Goal: Transaction & Acquisition: Purchase product/service

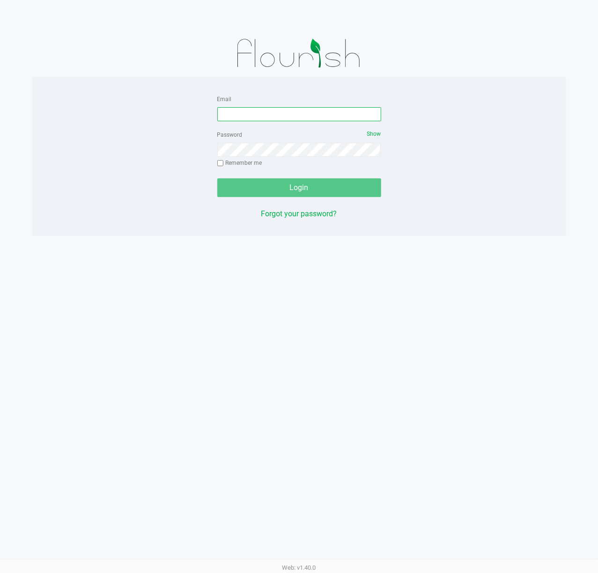
click at [330, 120] on input "Email" at bounding box center [299, 114] width 164 height 14
type input "[EMAIL_ADDRESS][DOMAIN_NAME]"
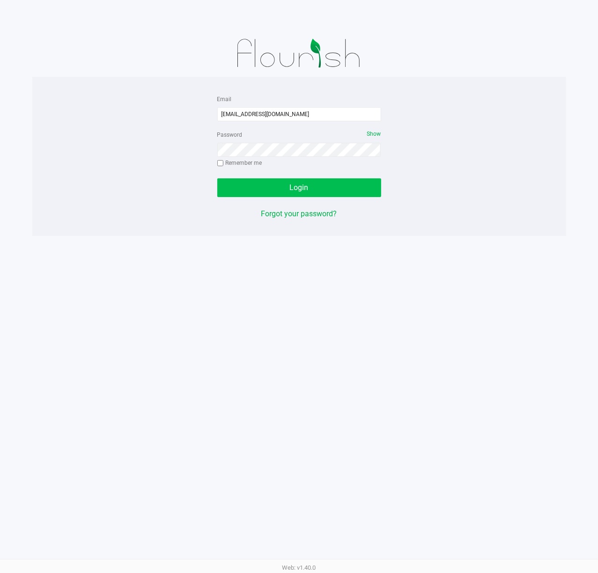
click at [345, 188] on button "Login" at bounding box center [299, 187] width 164 height 19
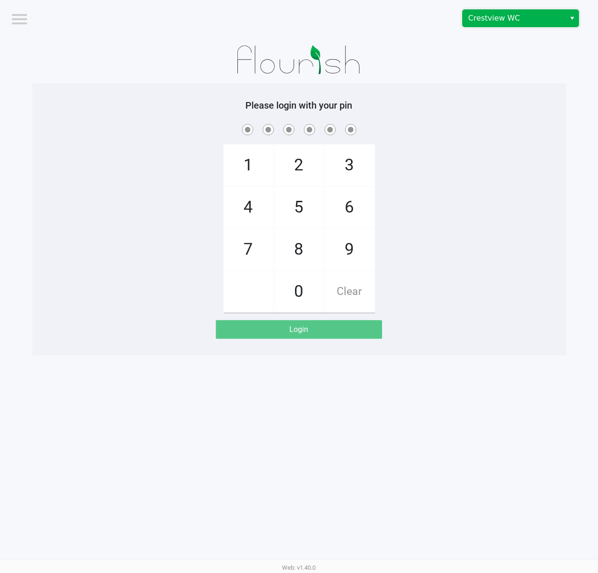
click at [560, 17] on span "Crestview WC" at bounding box center [514, 18] width 103 height 17
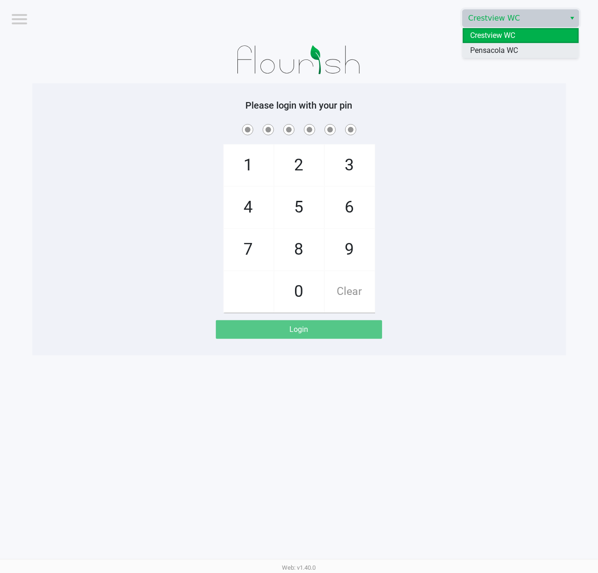
click at [496, 52] on span "Pensacola WC" at bounding box center [494, 50] width 48 height 11
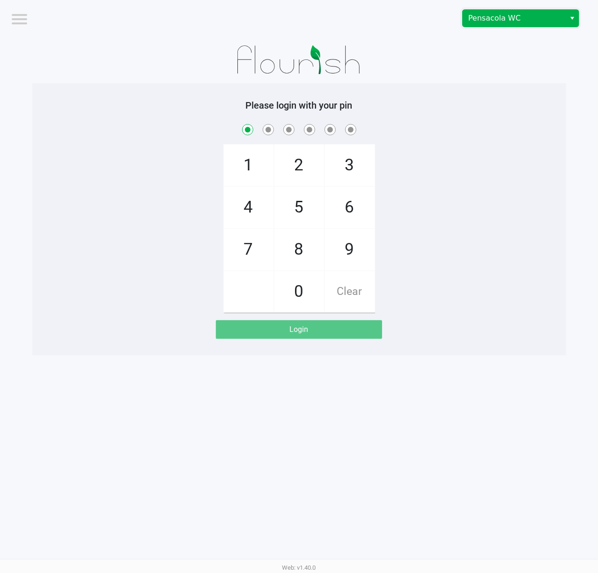
checkbox input "true"
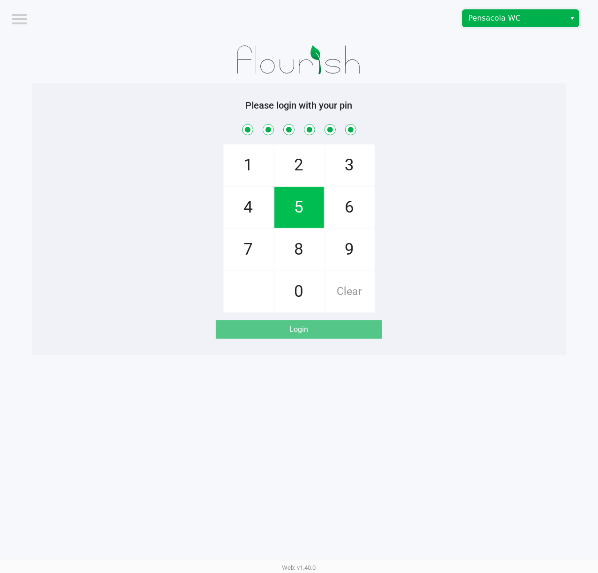
checkbox input "true"
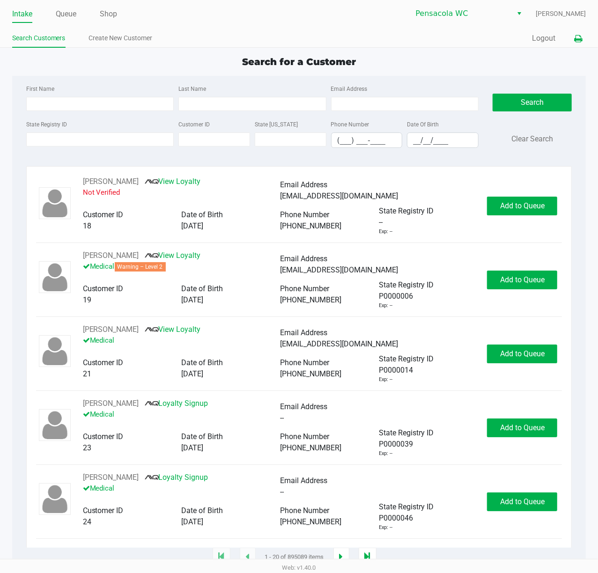
click at [582, 37] on icon at bounding box center [578, 39] width 8 height 7
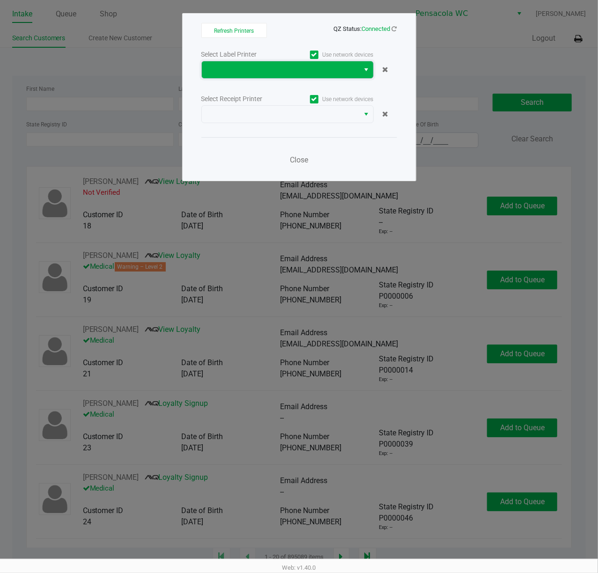
click at [294, 77] on span at bounding box center [281, 69] width 158 height 17
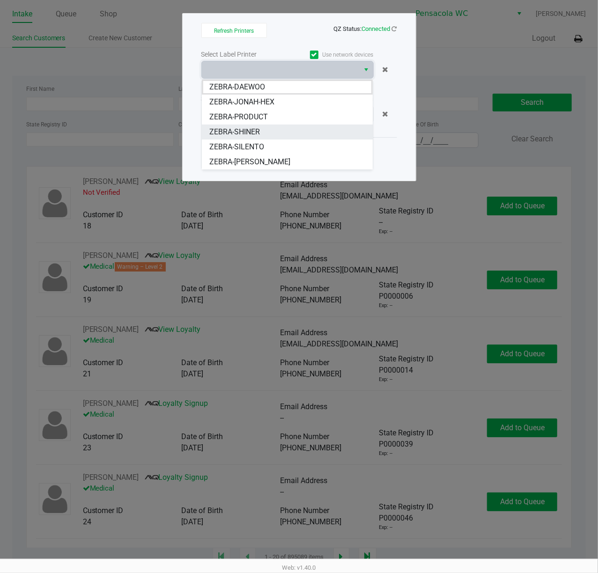
click at [258, 129] on span "ZEBRA-SHINER" at bounding box center [234, 131] width 51 height 11
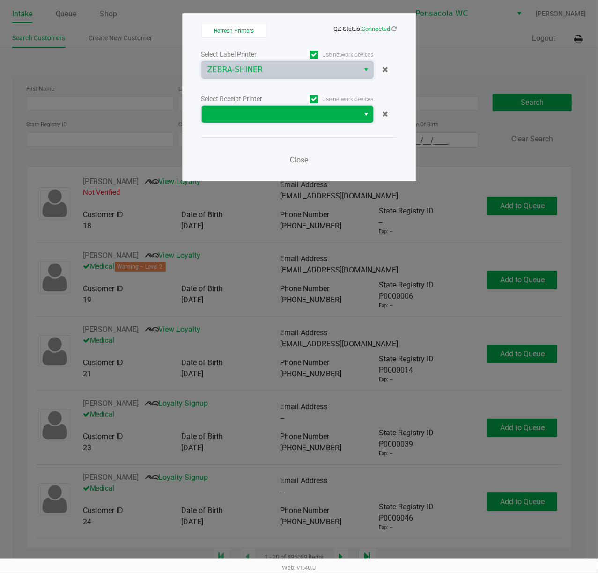
click at [248, 113] on span at bounding box center [280, 114] width 147 height 11
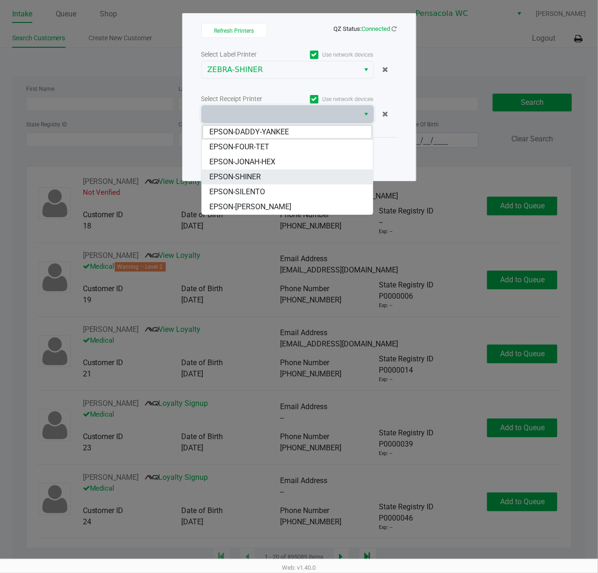
click at [242, 172] on span "EPSON-SHINER" at bounding box center [235, 176] width 52 height 11
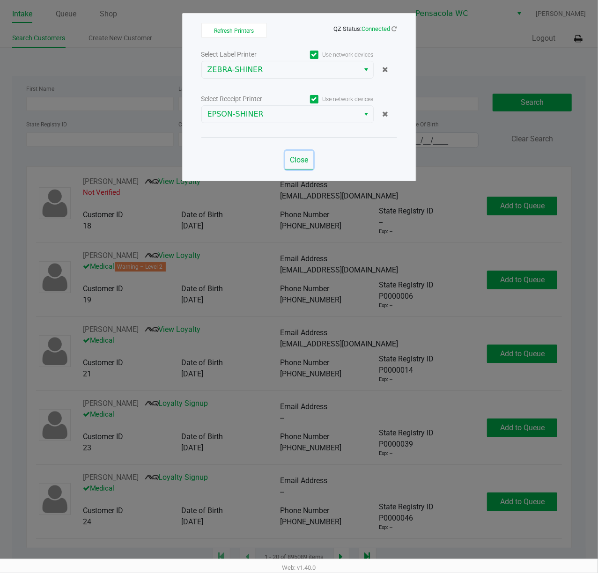
click at [299, 162] on span "Close" at bounding box center [299, 159] width 18 height 9
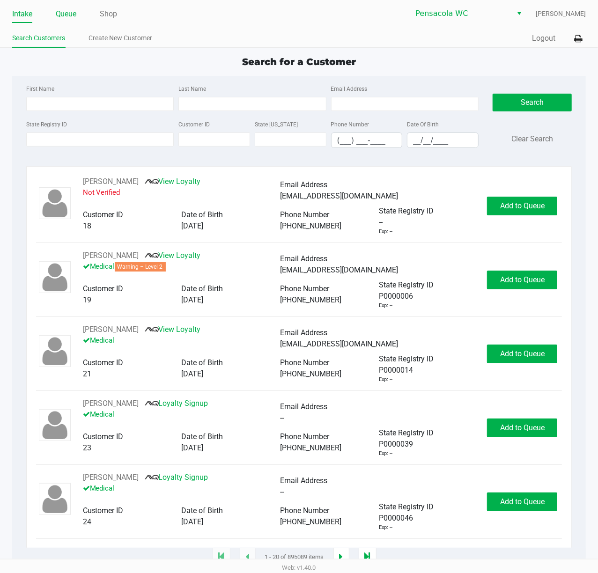
click at [64, 16] on link "Queue" at bounding box center [66, 13] width 21 height 13
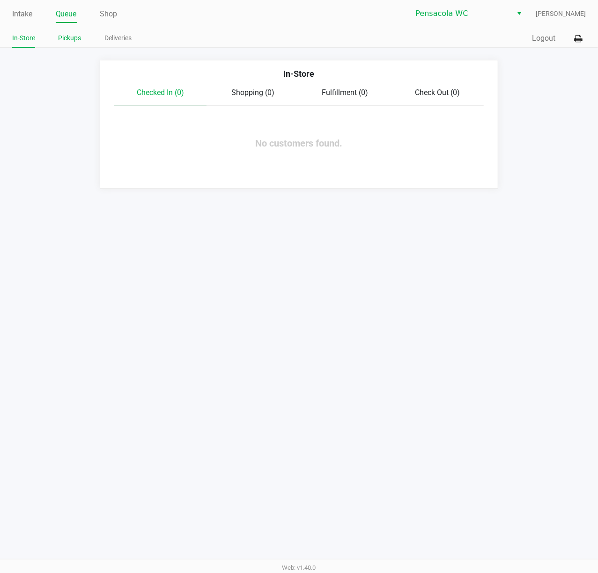
click at [66, 40] on link "Pickups" at bounding box center [70, 38] width 23 height 12
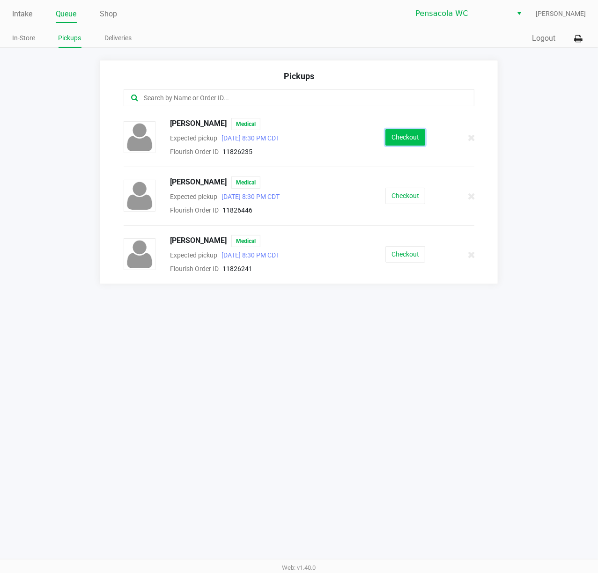
click at [405, 139] on button "Checkout" at bounding box center [405, 137] width 40 height 16
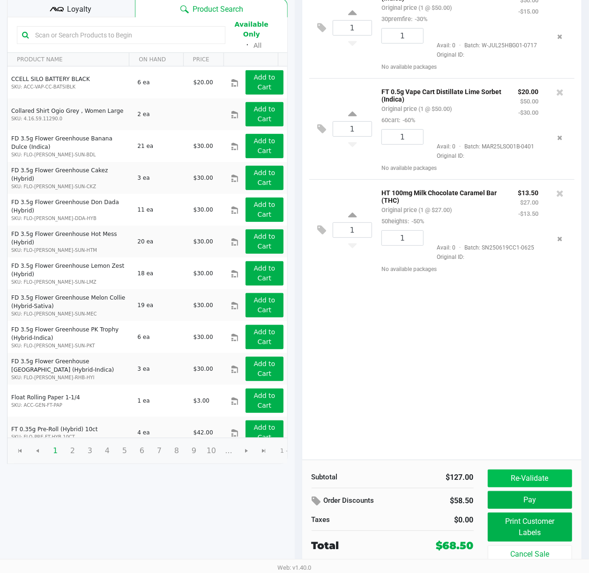
scroll to position [109, 0]
click at [516, 495] on button "Pay" at bounding box center [529, 500] width 85 height 18
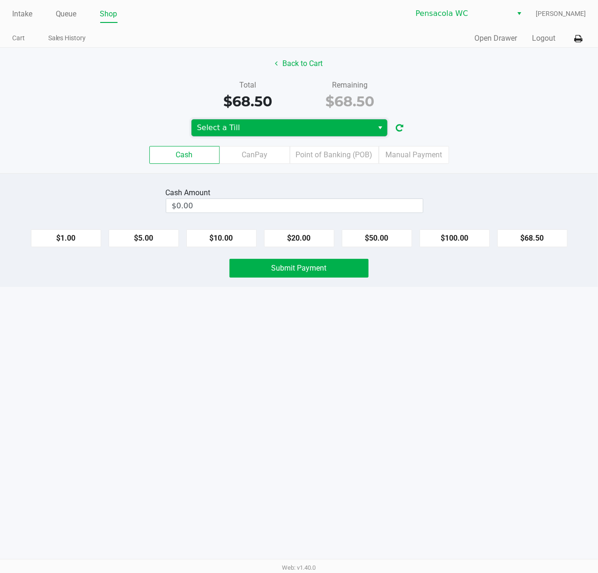
click at [357, 122] on span "Select a Till" at bounding box center [283, 127] width 182 height 17
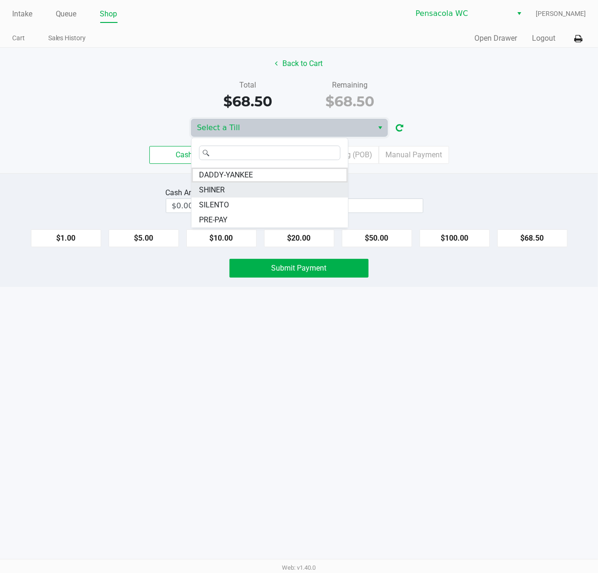
click at [217, 192] on span "SHINER" at bounding box center [212, 189] width 26 height 11
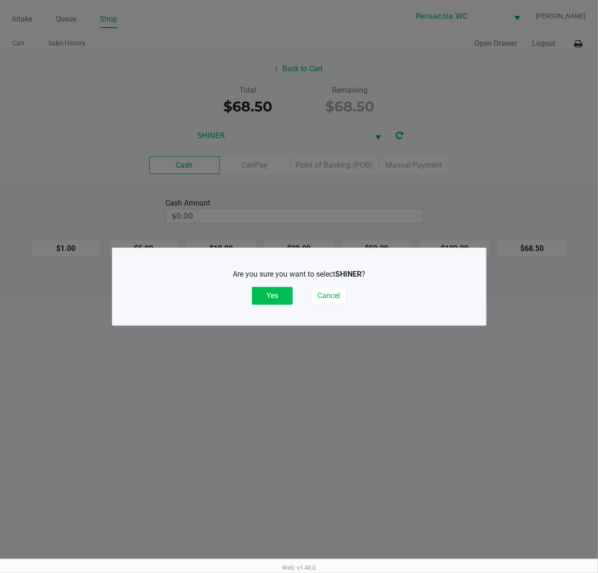
click at [269, 296] on button "Yes" at bounding box center [272, 296] width 41 height 18
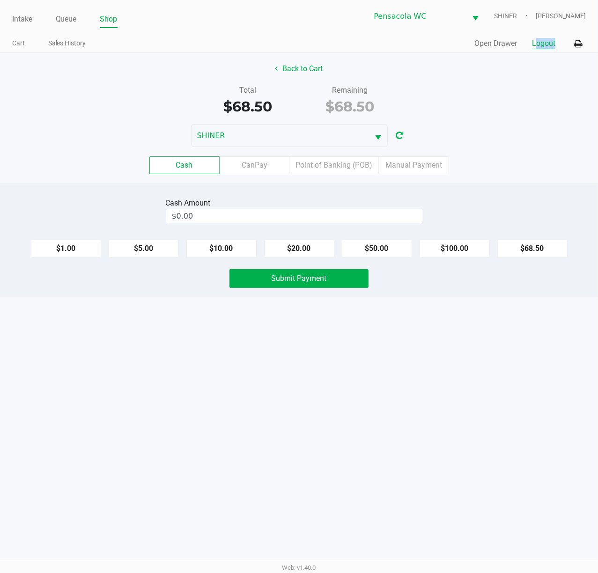
click at [553, 49] on div "Quick Sale Open Drawer Logout" at bounding box center [442, 43] width 287 height 17
click at [544, 47] on button "Logout" at bounding box center [543, 43] width 23 height 11
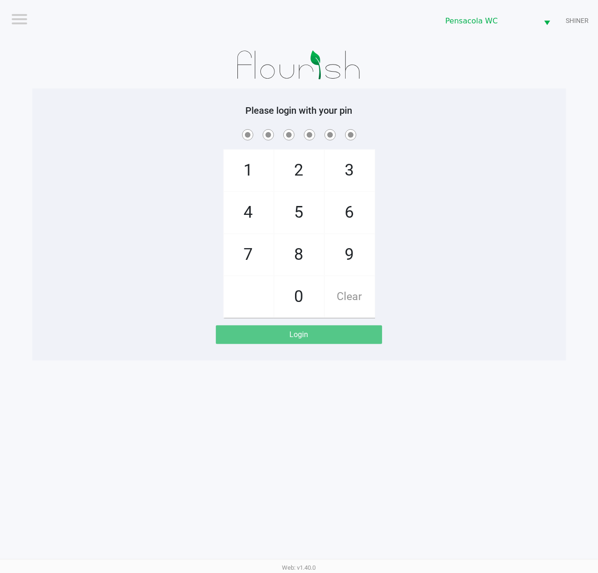
click at [256, 163] on span "1" at bounding box center [249, 170] width 50 height 41
checkbox input "true"
click at [301, 214] on span "5" at bounding box center [299, 212] width 50 height 41
checkbox input "true"
click at [301, 249] on span "8" at bounding box center [299, 254] width 50 height 41
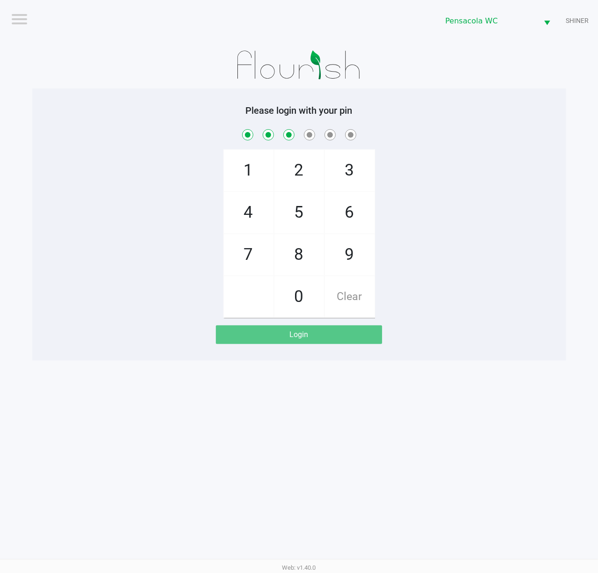
checkbox input "true"
click at [294, 224] on span "5" at bounding box center [299, 212] width 50 height 41
checkbox input "true"
click at [245, 260] on span "7" at bounding box center [249, 254] width 50 height 41
checkbox input "true"
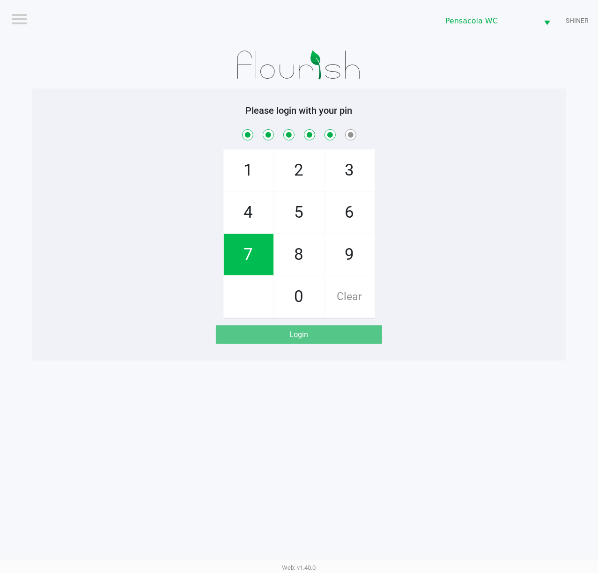
click at [247, 253] on span "7" at bounding box center [249, 254] width 50 height 41
checkbox input "true"
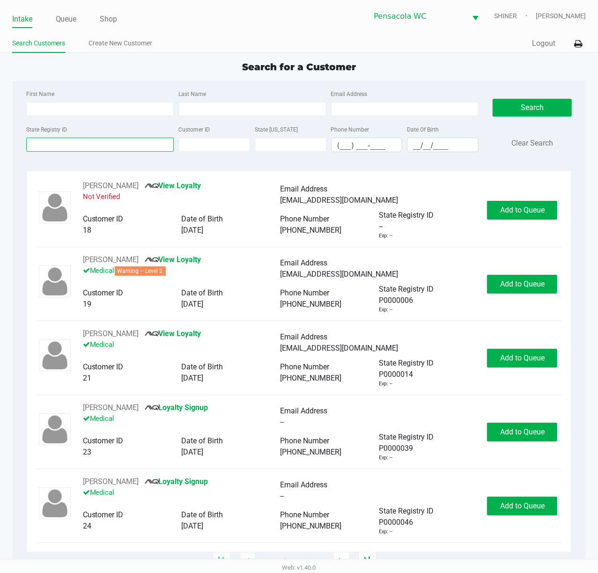
click at [135, 145] on input "State Registry ID" at bounding box center [100, 145] width 148 height 14
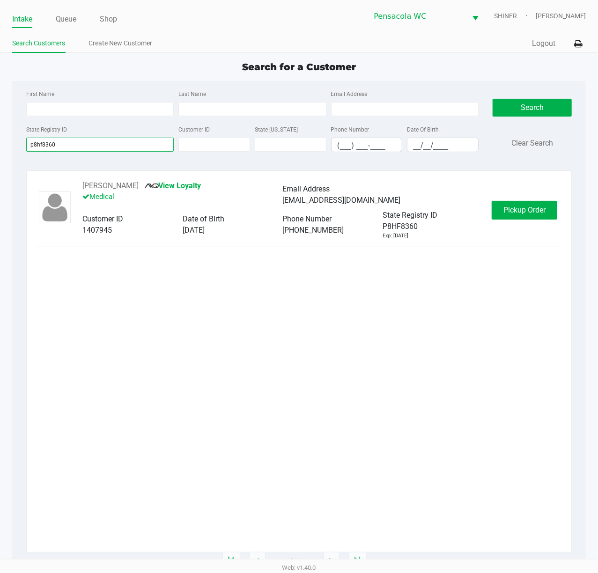
type input "p8hf8360"
click at [297, 392] on div "[PERSON_NAME] View Loyalty Medical Email Address [EMAIL_ADDRESS][DOMAIN_NAME] C…" at bounding box center [299, 366] width 526 height 372
click at [542, 203] on button "Pickup Order" at bounding box center [525, 210] width 66 height 19
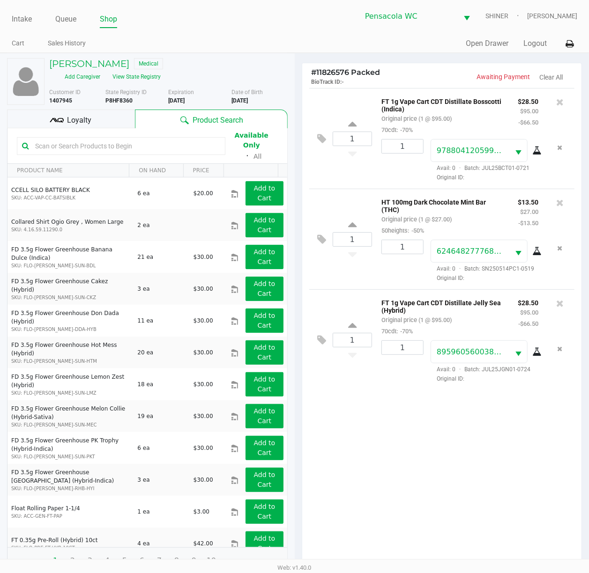
scroll to position [113, 0]
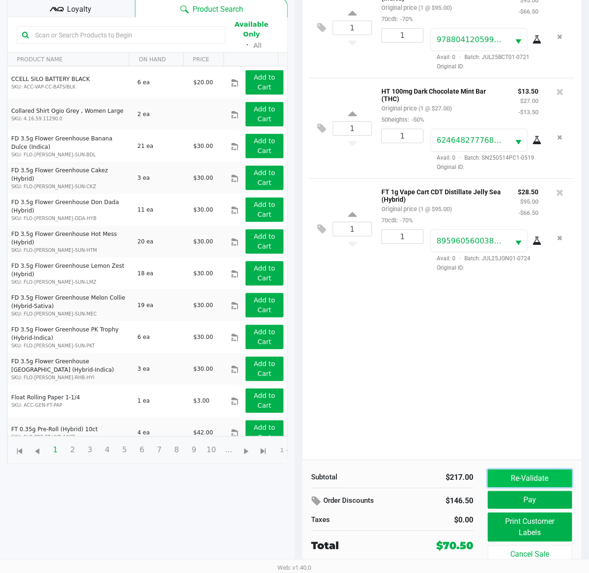
click at [544, 474] on button "Re-Validate" at bounding box center [529, 479] width 85 height 18
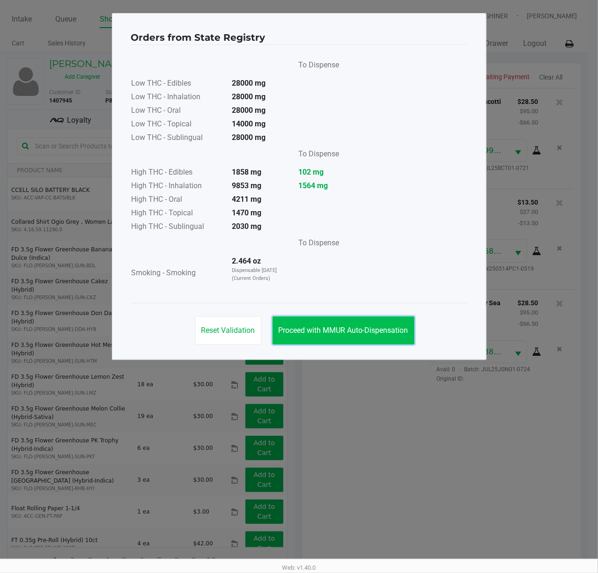
click at [358, 330] on span "Proceed with MMUR Auto-Dispensation" at bounding box center [344, 330] width 130 height 9
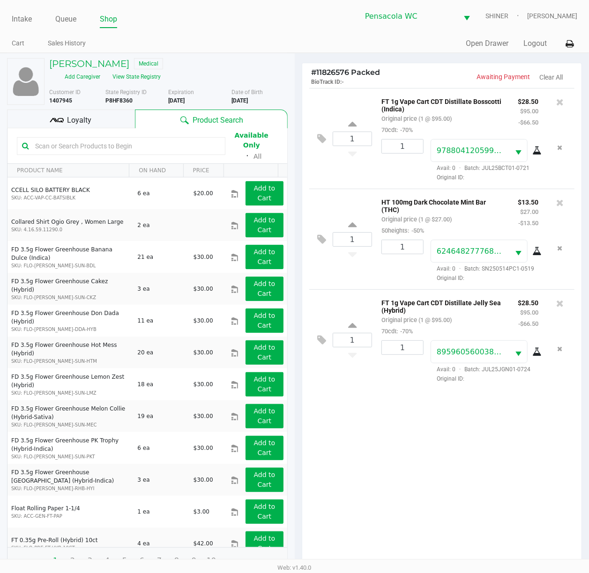
click at [90, 121] on span "Loyalty" at bounding box center [79, 120] width 24 height 11
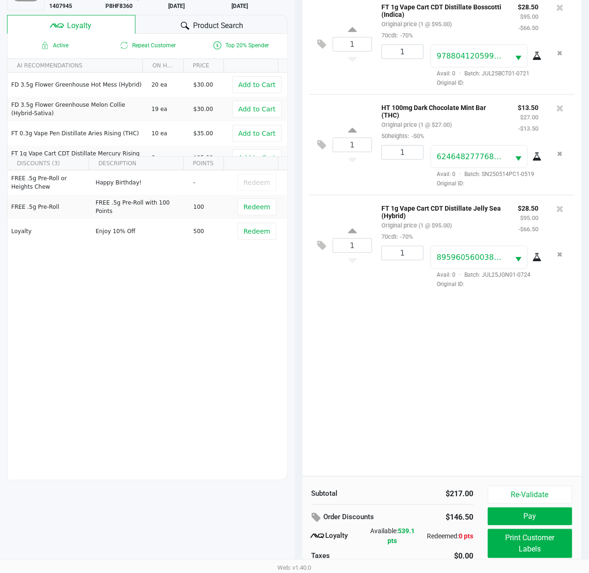
scroll to position [122, 0]
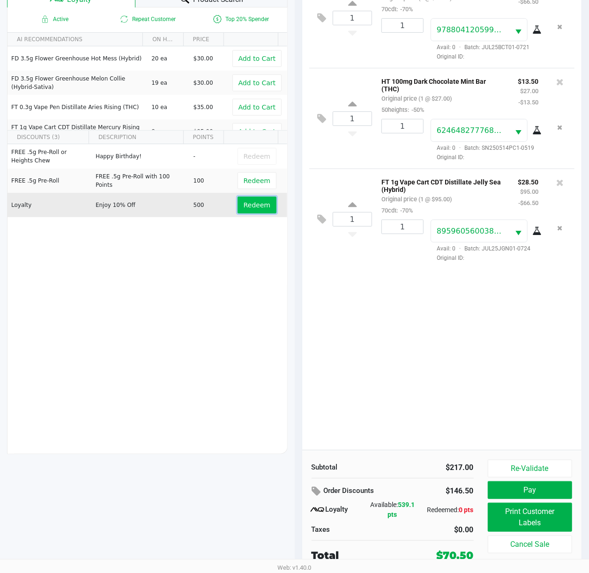
click at [249, 208] on span "Redeem" at bounding box center [256, 204] width 27 height 7
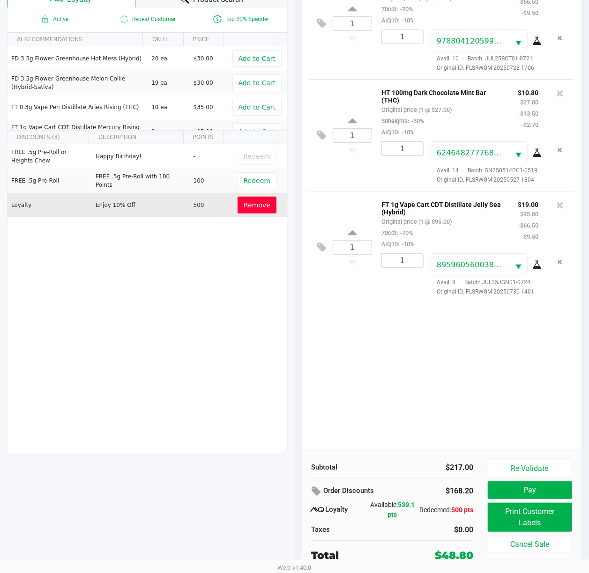
click at [553, 464] on button "Re-Validate" at bounding box center [529, 469] width 85 height 18
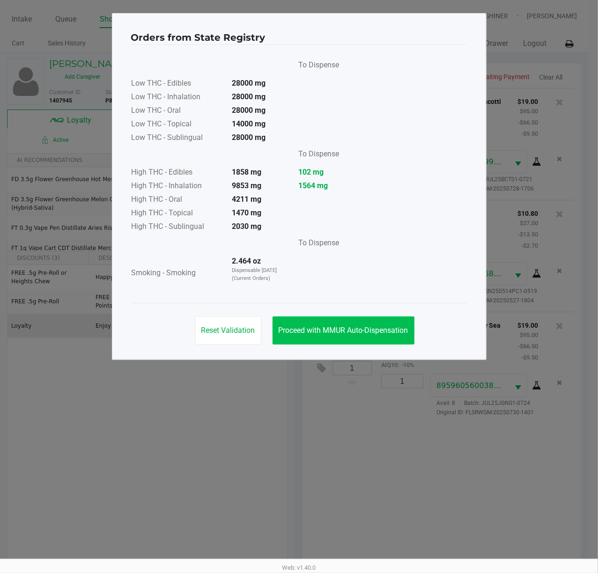
click at [388, 332] on span "Proceed with MMUR Auto-Dispensation" at bounding box center [344, 330] width 130 height 9
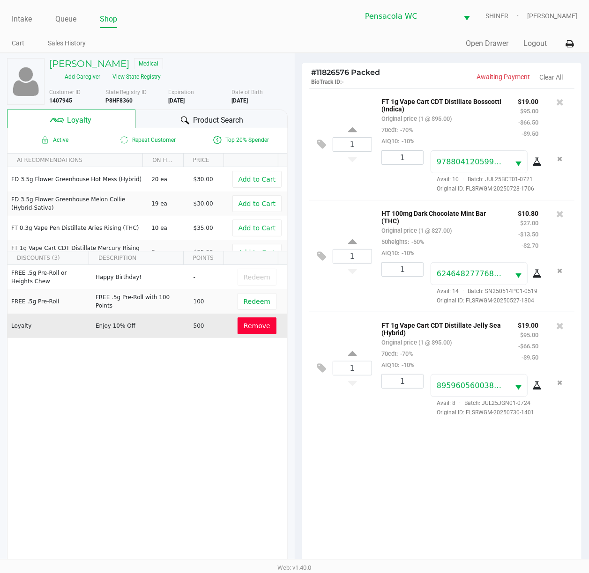
scroll to position [122, 0]
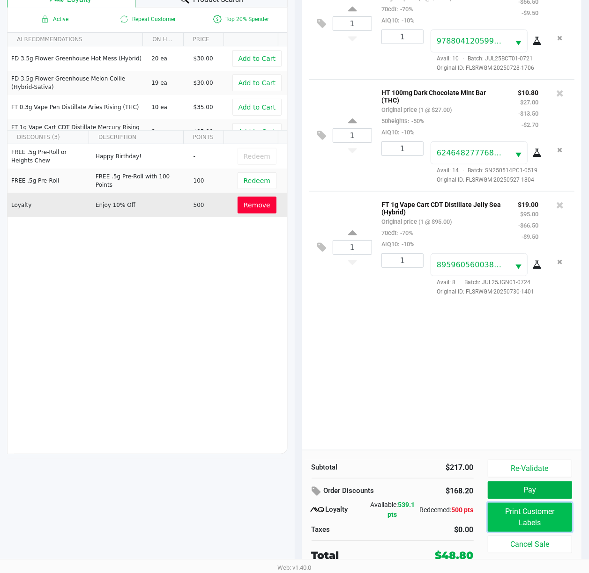
click at [544, 516] on button "Print Customer Labels" at bounding box center [529, 517] width 85 height 29
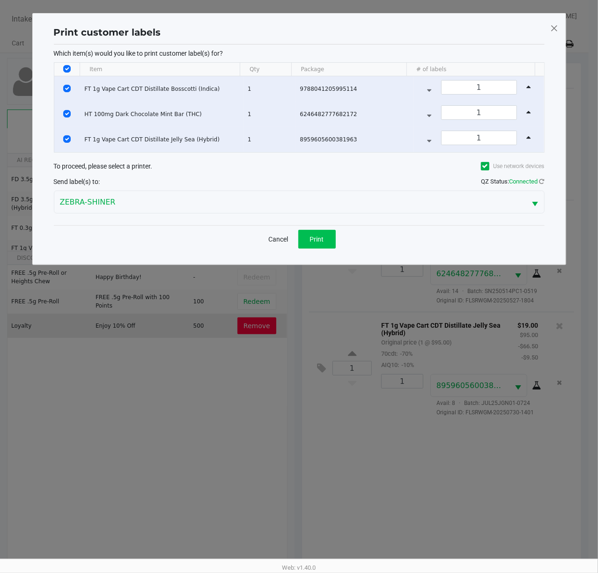
click at [326, 242] on button "Print" at bounding box center [316, 239] width 37 height 19
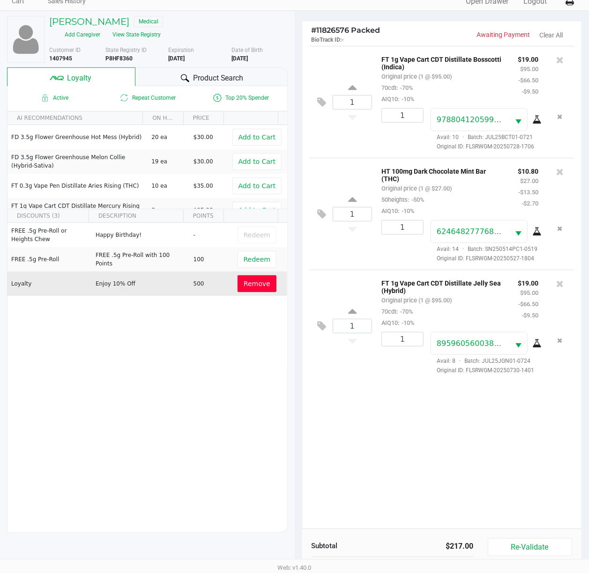
scroll to position [122, 0]
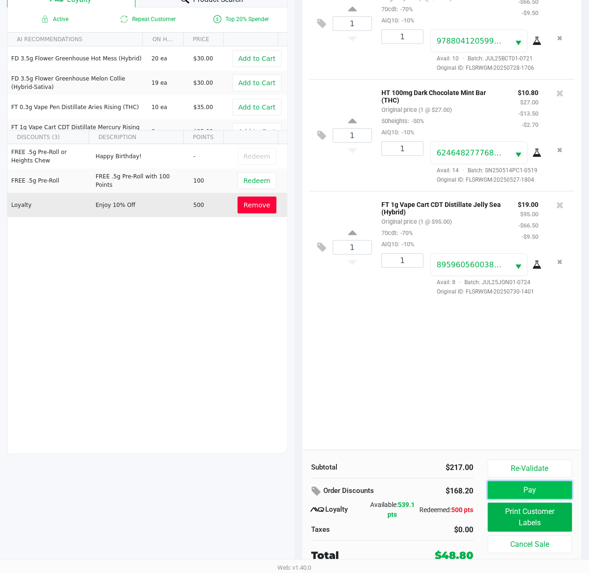
click at [538, 481] on button "Pay" at bounding box center [529, 490] width 85 height 18
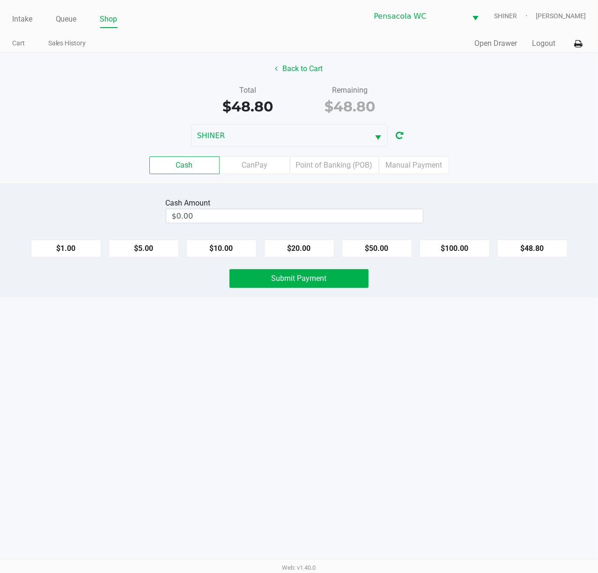
click at [549, 251] on button "$48.80" at bounding box center [532, 249] width 70 height 18
type input "$48.80"
click at [330, 285] on button "Submit Payment" at bounding box center [298, 278] width 139 height 19
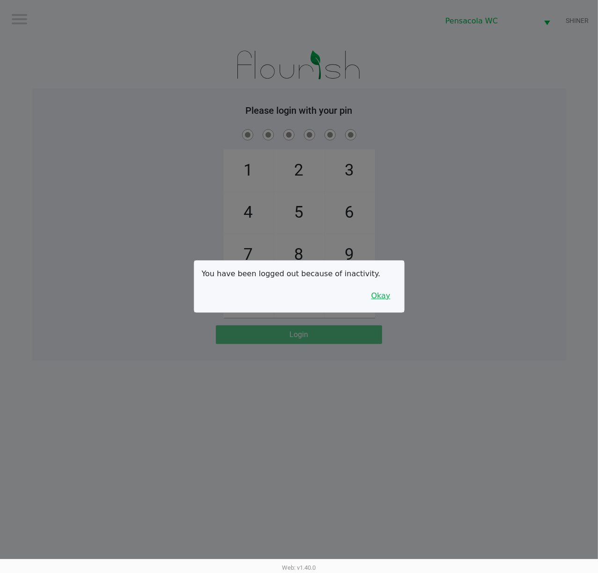
click at [386, 294] on button "Okay" at bounding box center [380, 296] width 31 height 18
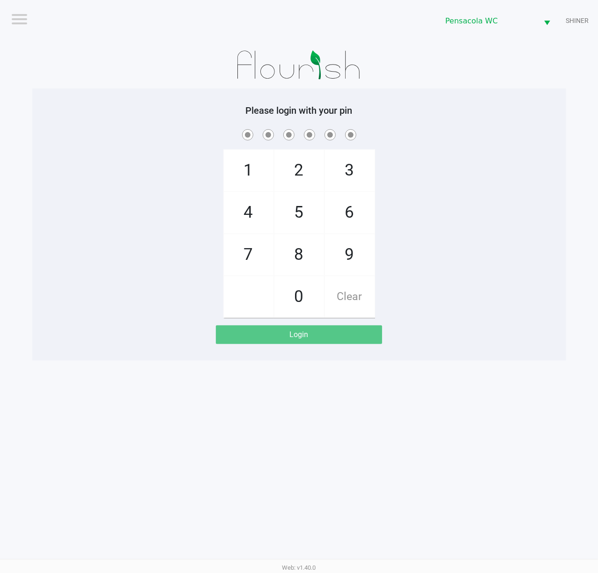
click at [248, 160] on span "1" at bounding box center [249, 170] width 50 height 41
checkbox input "true"
click at [300, 214] on span "5" at bounding box center [299, 212] width 50 height 41
checkbox input "true"
click at [300, 251] on span "8" at bounding box center [299, 254] width 50 height 41
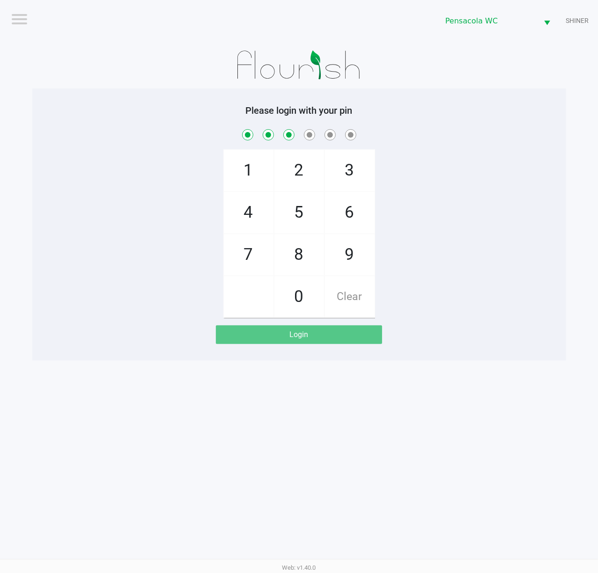
checkbox input "true"
click at [300, 216] on span "5" at bounding box center [299, 212] width 50 height 41
checkbox input "true"
click at [255, 251] on span "7" at bounding box center [249, 254] width 50 height 41
checkbox input "true"
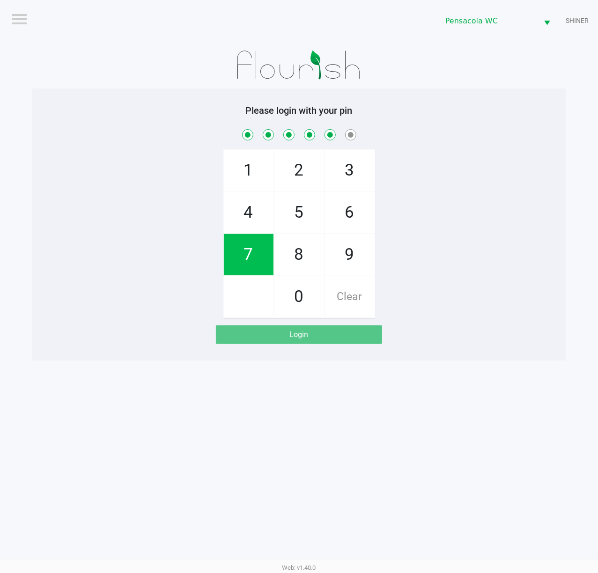
click at [253, 262] on span "7" at bounding box center [249, 254] width 50 height 41
checkbox input "true"
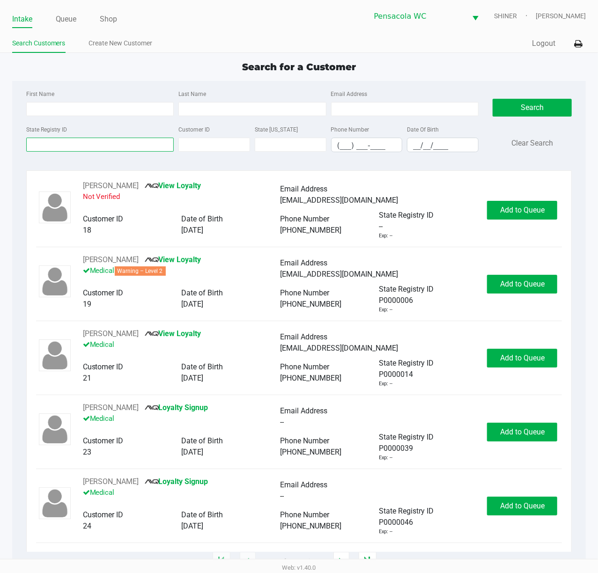
click at [65, 145] on input "State Registry ID" at bounding box center [100, 145] width 148 height 14
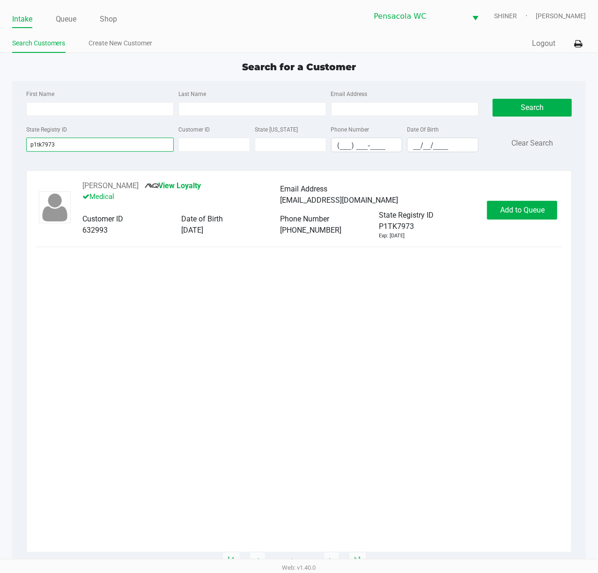
type input "p1tk7973"
click at [528, 209] on span "Add to Queue" at bounding box center [522, 210] width 44 height 9
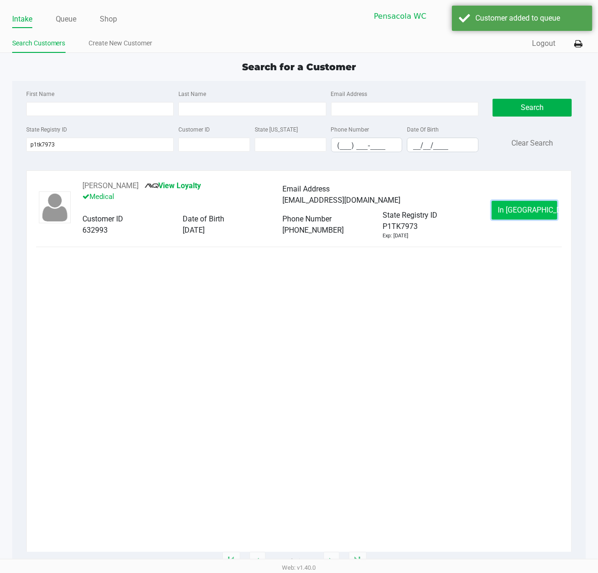
click at [538, 210] on span "In [GEOGRAPHIC_DATA]" at bounding box center [537, 210] width 79 height 9
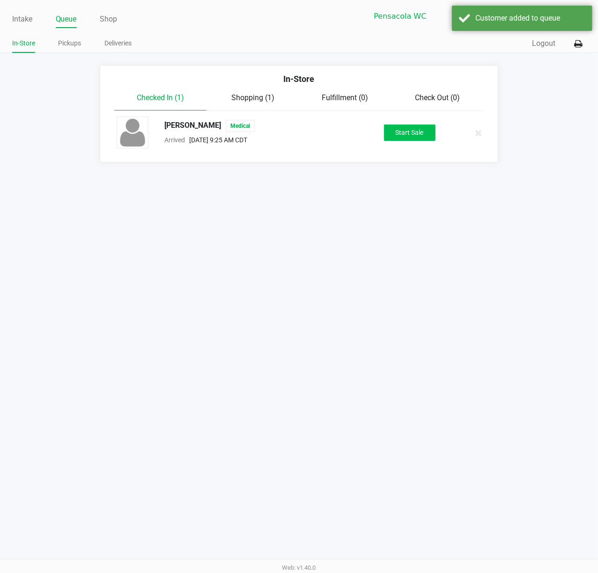
click at [422, 133] on button "Start Sale" at bounding box center [410, 133] width 52 height 16
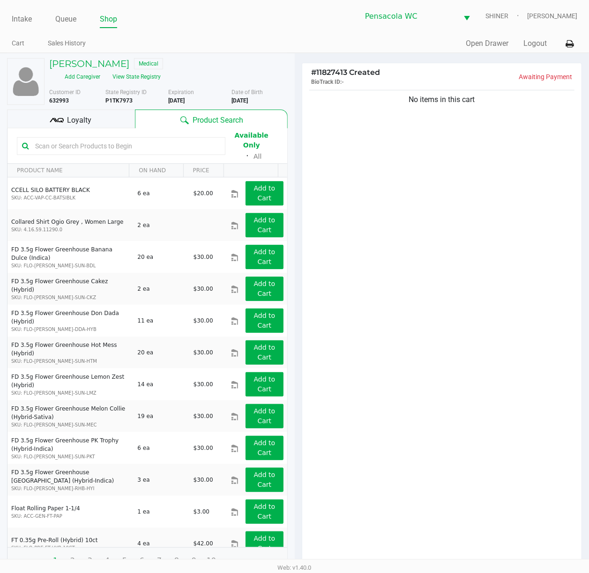
click at [507, 304] on div "No items in this cart" at bounding box center [442, 329] width 280 height 483
click at [523, 324] on div "No items in this cart" at bounding box center [442, 329] width 280 height 483
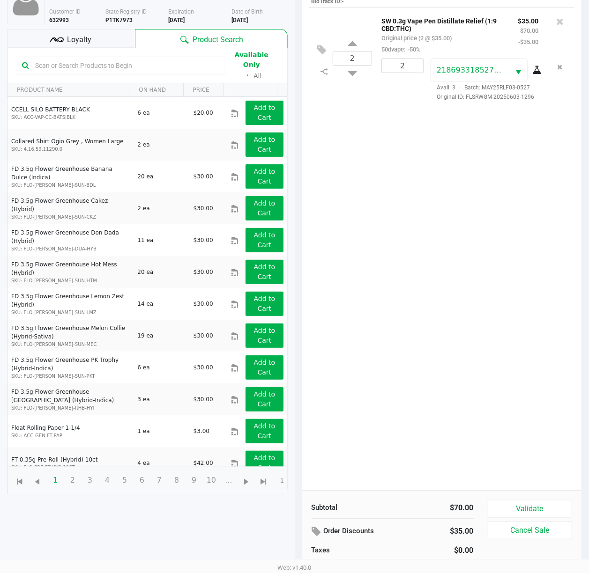
scroll to position [103, 0]
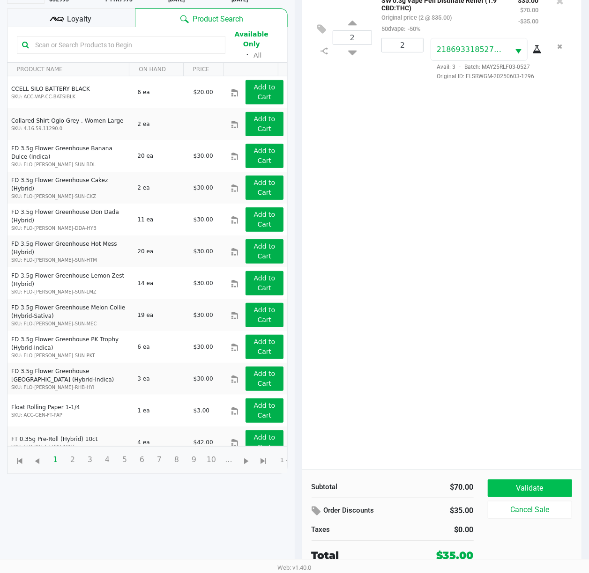
click at [557, 481] on button "Validate" at bounding box center [529, 488] width 85 height 18
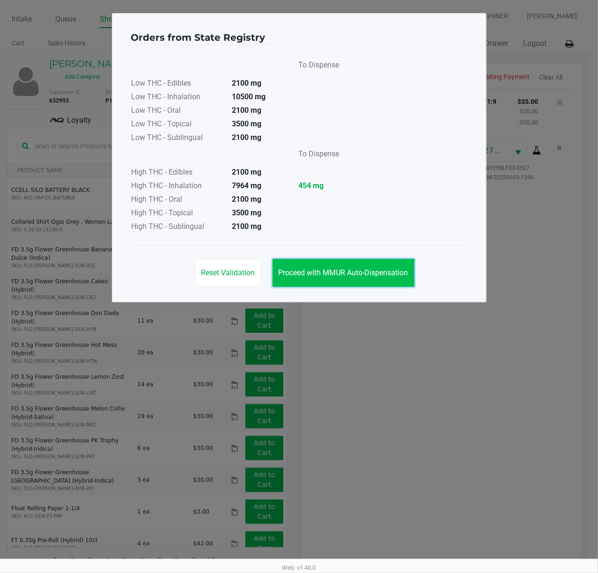
click at [397, 265] on button "Proceed with MMUR Auto-Dispensation" at bounding box center [344, 273] width 142 height 28
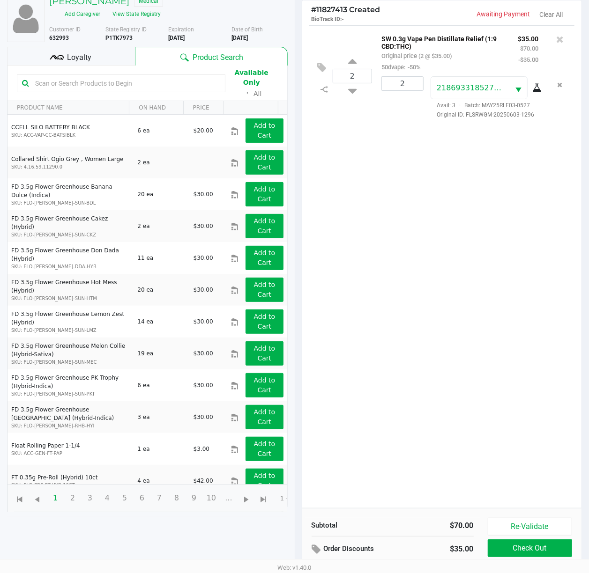
scroll to position [113, 0]
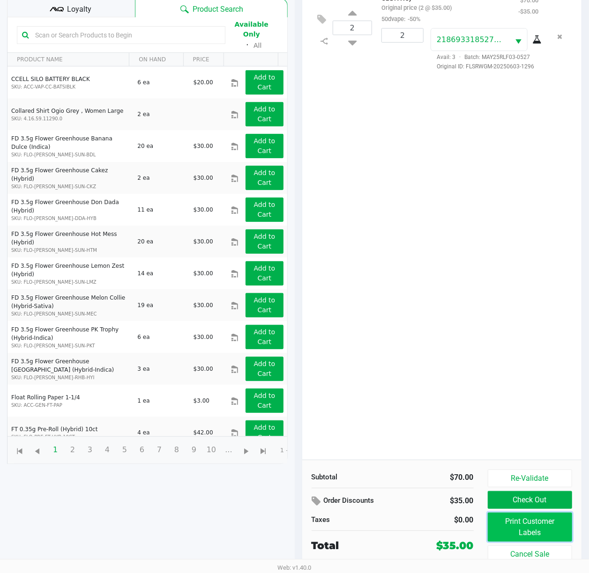
click at [543, 521] on button "Print Customer Labels" at bounding box center [529, 527] width 85 height 29
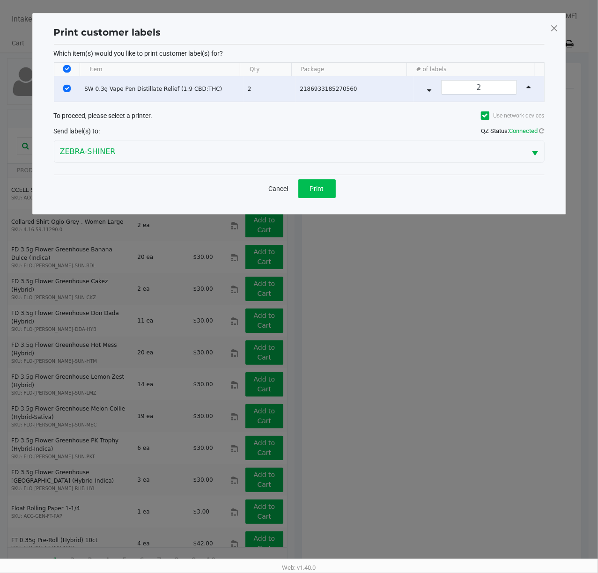
click at [332, 196] on button "Print" at bounding box center [316, 188] width 37 height 19
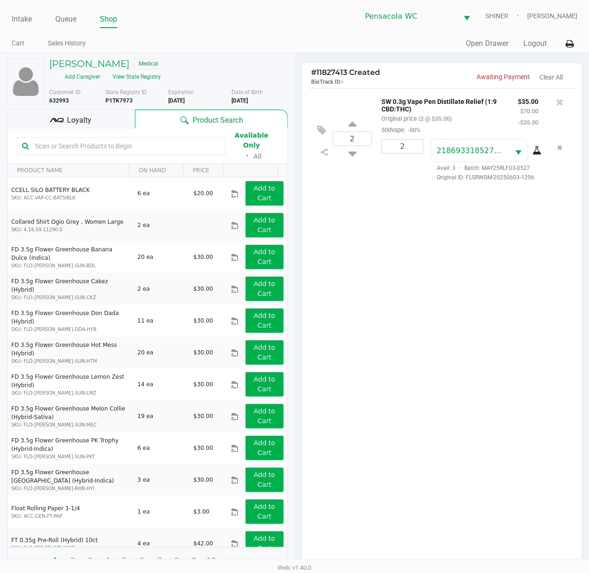
scroll to position [113, 0]
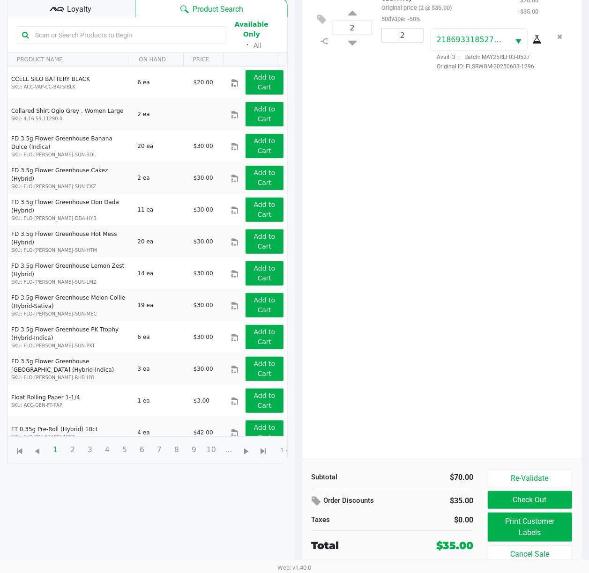
click at [551, 494] on button "Check Out" at bounding box center [529, 500] width 85 height 18
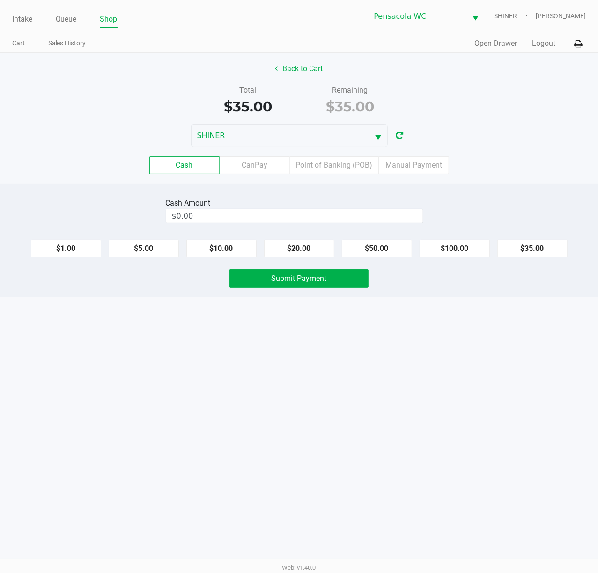
click at [313, 258] on button "$20.00" at bounding box center [299, 249] width 70 height 18
click at [307, 258] on button "$20.00" at bounding box center [299, 249] width 70 height 18
type input "$40.00"
click at [317, 283] on span "Submit Payment" at bounding box center [299, 278] width 55 height 9
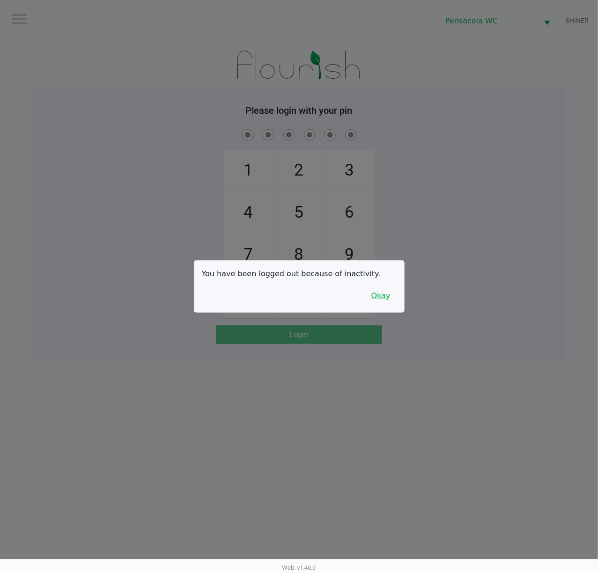
click at [375, 293] on button "Okay" at bounding box center [380, 296] width 31 height 18
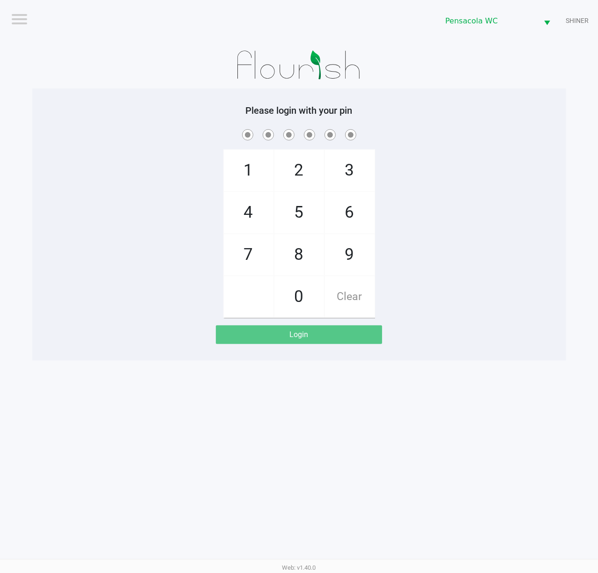
click at [241, 163] on span "1" at bounding box center [249, 170] width 50 height 41
checkbox input "true"
click at [310, 214] on span "5" at bounding box center [299, 212] width 50 height 41
checkbox input "true"
click at [299, 240] on span "8" at bounding box center [299, 254] width 50 height 41
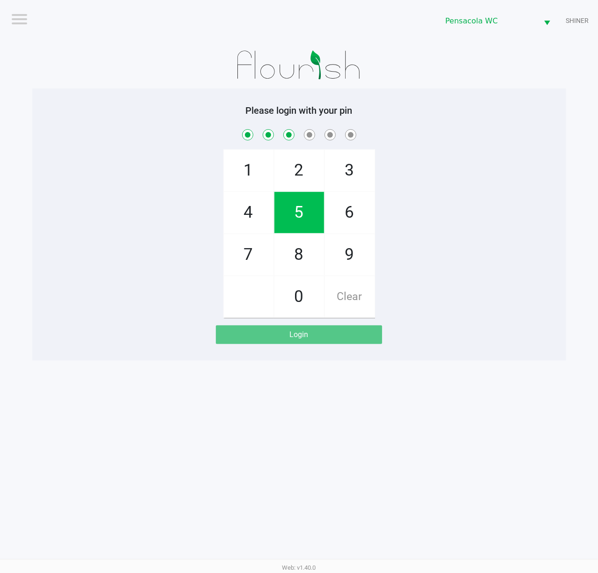
checkbox input "true"
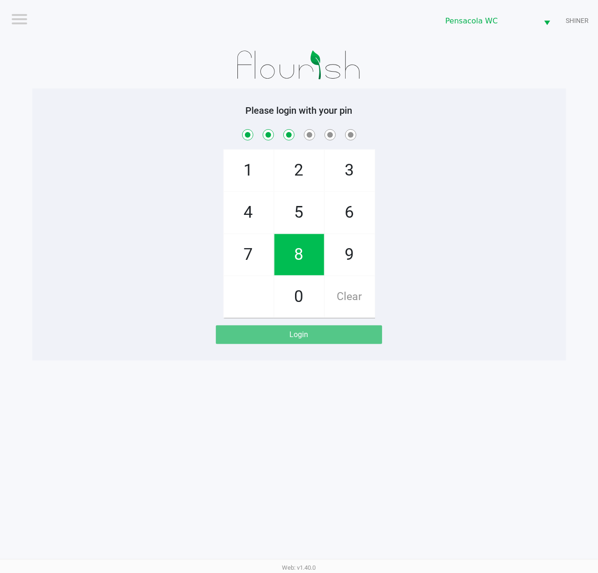
click at [302, 215] on span "5" at bounding box center [299, 212] width 50 height 41
checkbox input "true"
click at [241, 276] on div at bounding box center [248, 297] width 51 height 42
click at [244, 269] on span "7" at bounding box center [249, 254] width 50 height 41
checkbox input "true"
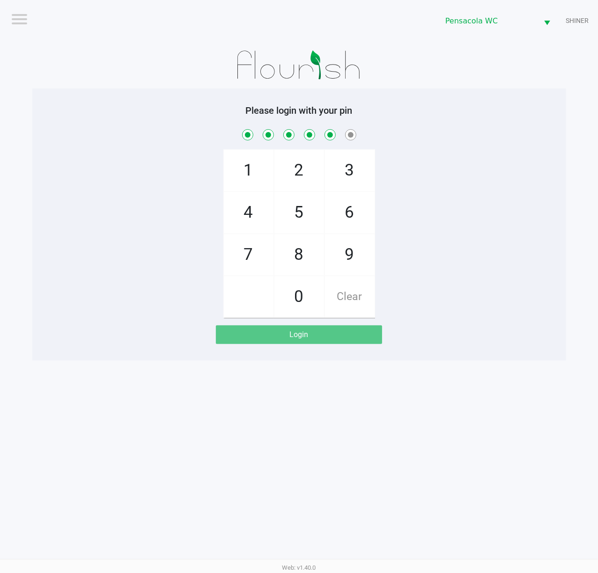
click at [257, 253] on span "7" at bounding box center [249, 254] width 50 height 41
checkbox input "true"
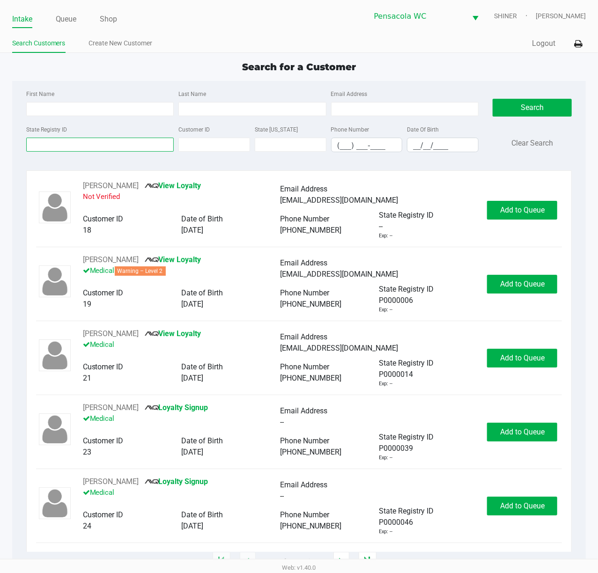
click at [84, 145] on input "State Registry ID" at bounding box center [100, 145] width 148 height 14
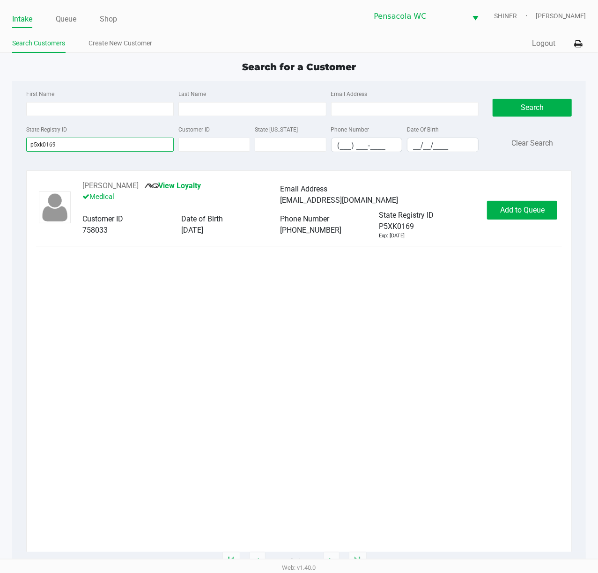
type input "p5xk0169"
click at [535, 214] on span "Add to Queue" at bounding box center [522, 210] width 44 height 9
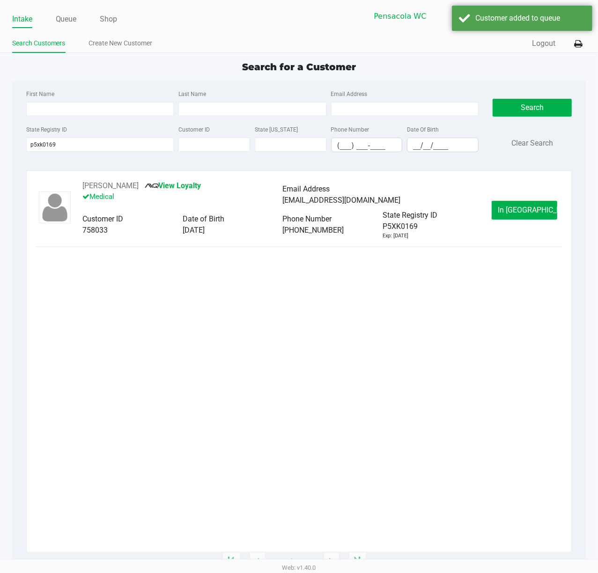
click at [538, 214] on span "In [GEOGRAPHIC_DATA]" at bounding box center [537, 210] width 79 height 9
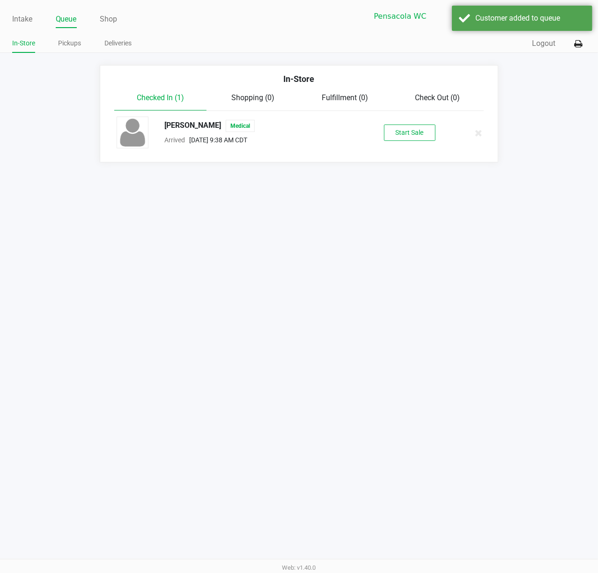
click at [420, 140] on button "Start Sale" at bounding box center [410, 133] width 52 height 16
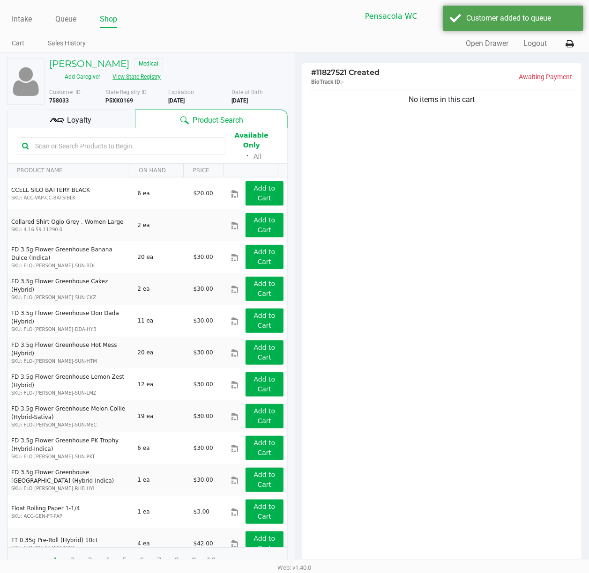
click at [147, 79] on button "View State Registry" at bounding box center [133, 76] width 55 height 15
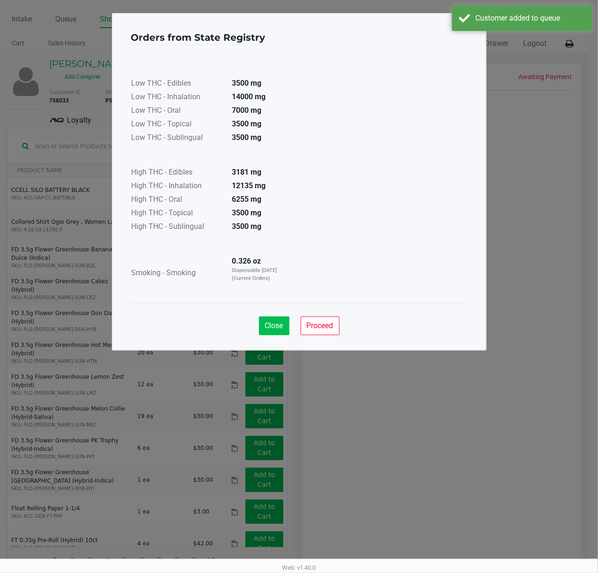
click at [277, 335] on button "Close" at bounding box center [274, 326] width 30 height 19
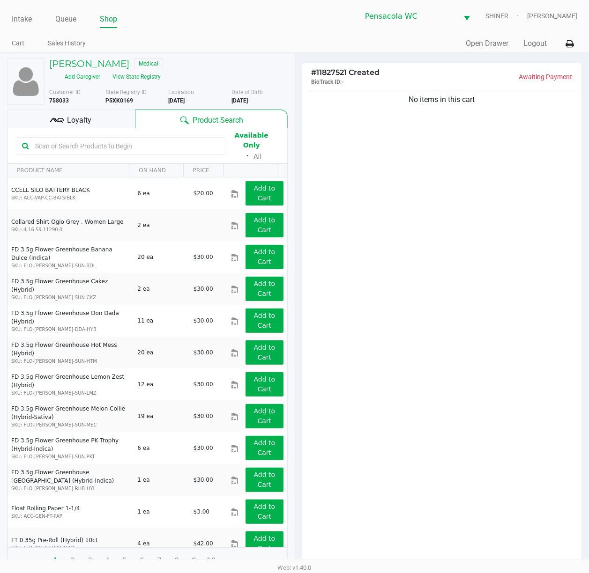
click at [469, 321] on div "No items in this cart" at bounding box center [442, 329] width 280 height 483
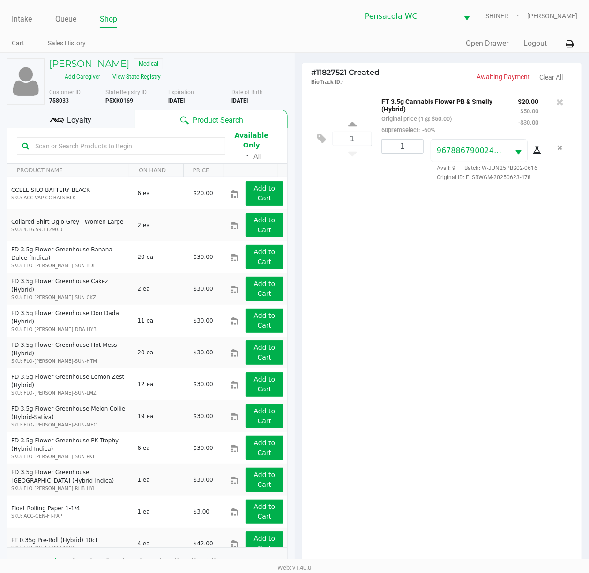
scroll to position [103, 0]
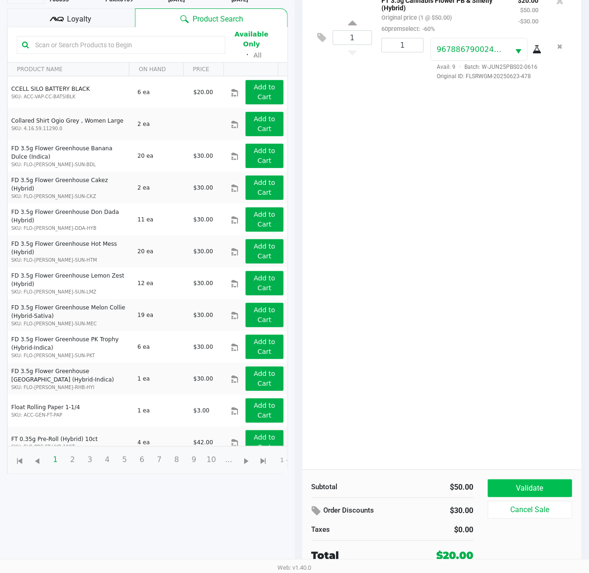
click at [549, 479] on button "Validate" at bounding box center [529, 488] width 85 height 18
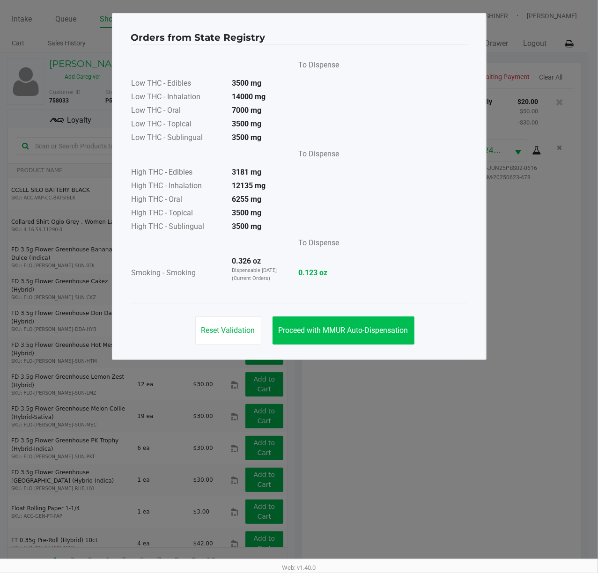
click at [390, 331] on span "Proceed with MMUR Auto-Dispensation" at bounding box center [344, 330] width 130 height 9
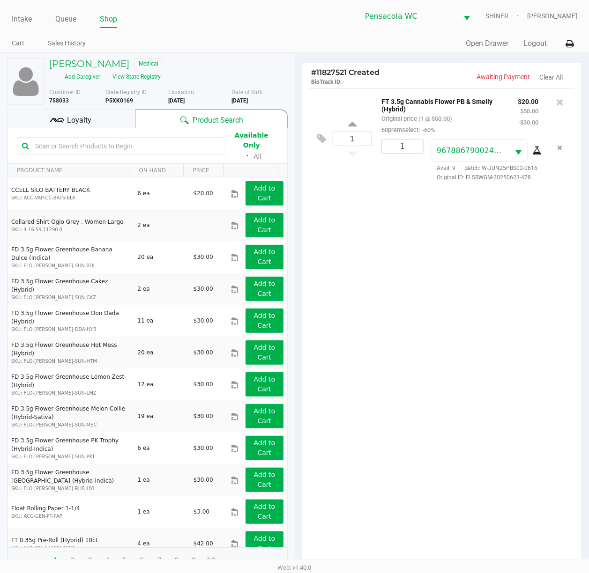
click at [96, 112] on div "Loyalty" at bounding box center [71, 119] width 128 height 19
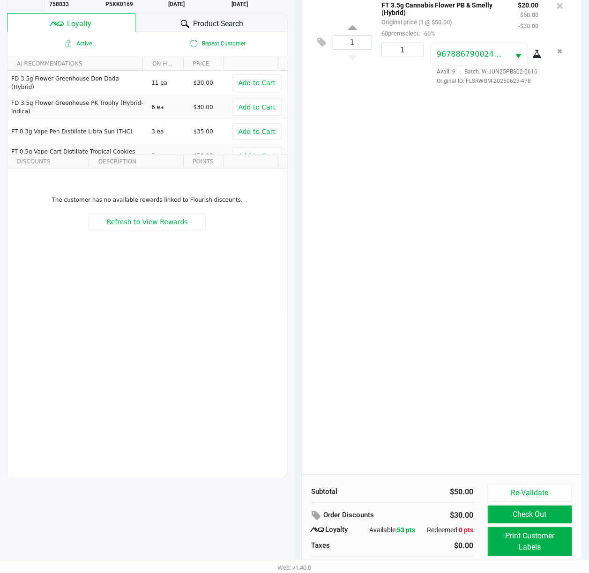
scroll to position [114, 0]
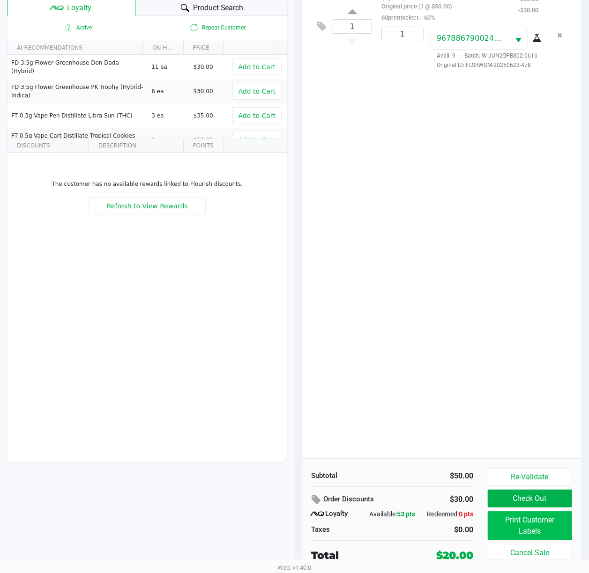
click at [538, 530] on button "Print Customer Labels" at bounding box center [529, 525] width 85 height 29
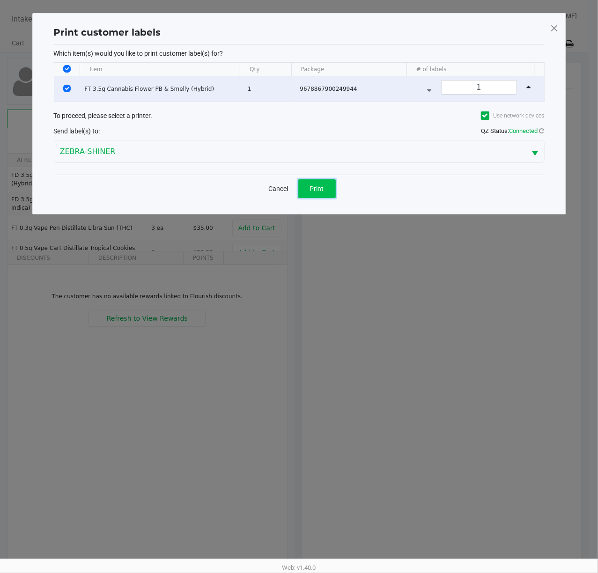
click at [317, 184] on button "Print" at bounding box center [316, 188] width 37 height 19
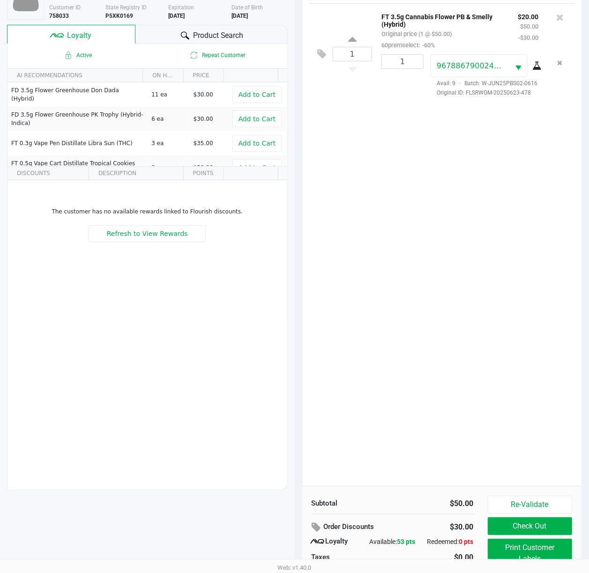
scroll to position [114, 0]
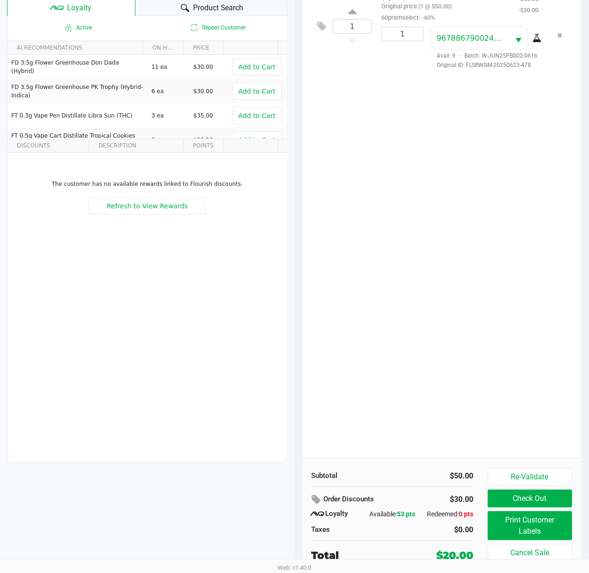
click at [550, 494] on button "Check Out" at bounding box center [529, 499] width 85 height 18
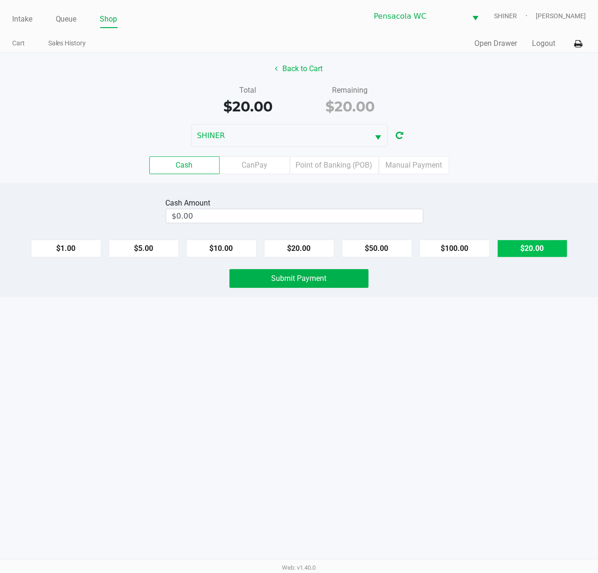
click at [551, 253] on button "$20.00" at bounding box center [532, 249] width 70 height 18
type input "$20.00"
click at [356, 280] on button "Submit Payment" at bounding box center [298, 278] width 139 height 19
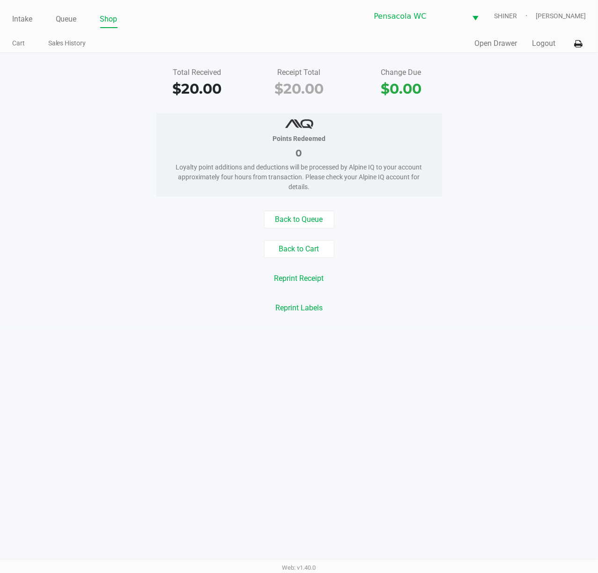
click at [540, 46] on button "Logout" at bounding box center [543, 43] width 23 height 11
